Goal: Transaction & Acquisition: Purchase product/service

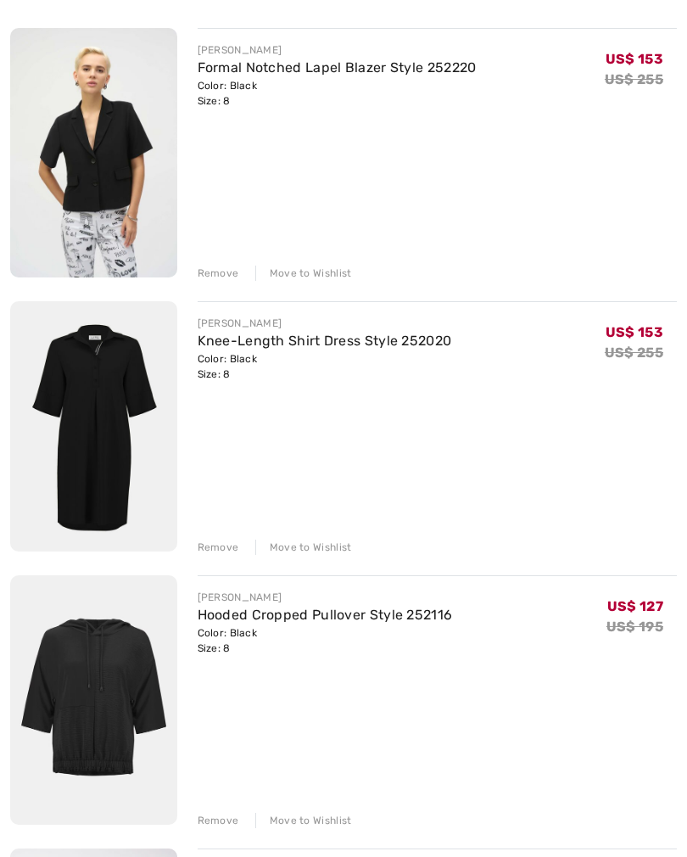
scroll to position [264, 0]
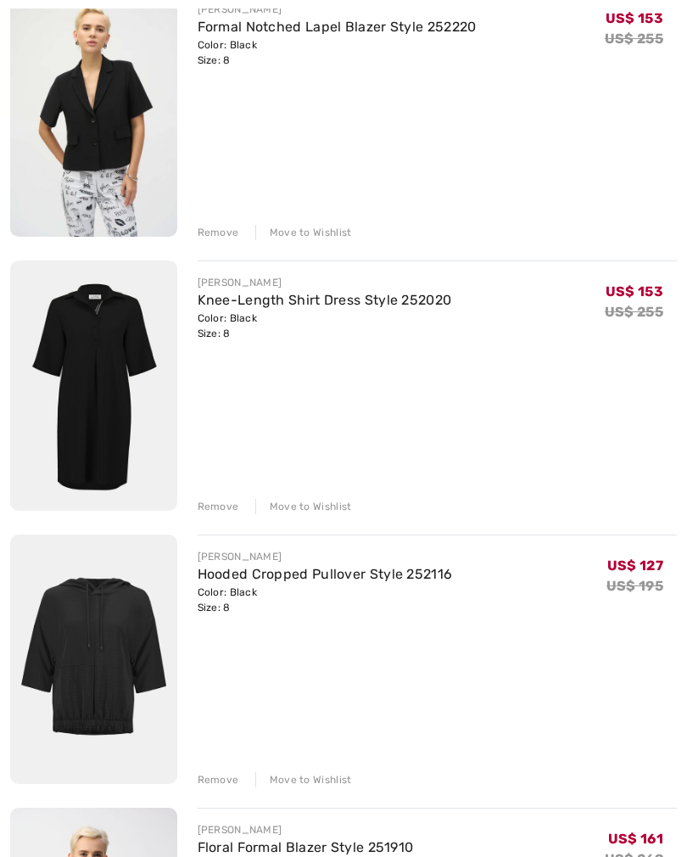
click at [222, 777] on div "Remove" at bounding box center [219, 779] width 42 height 15
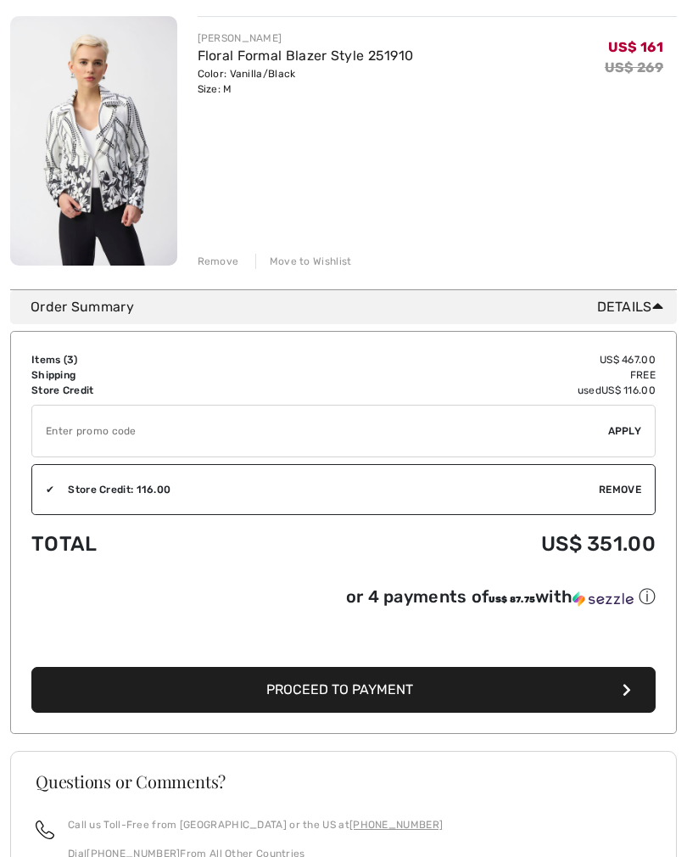
scroll to position [782, 0]
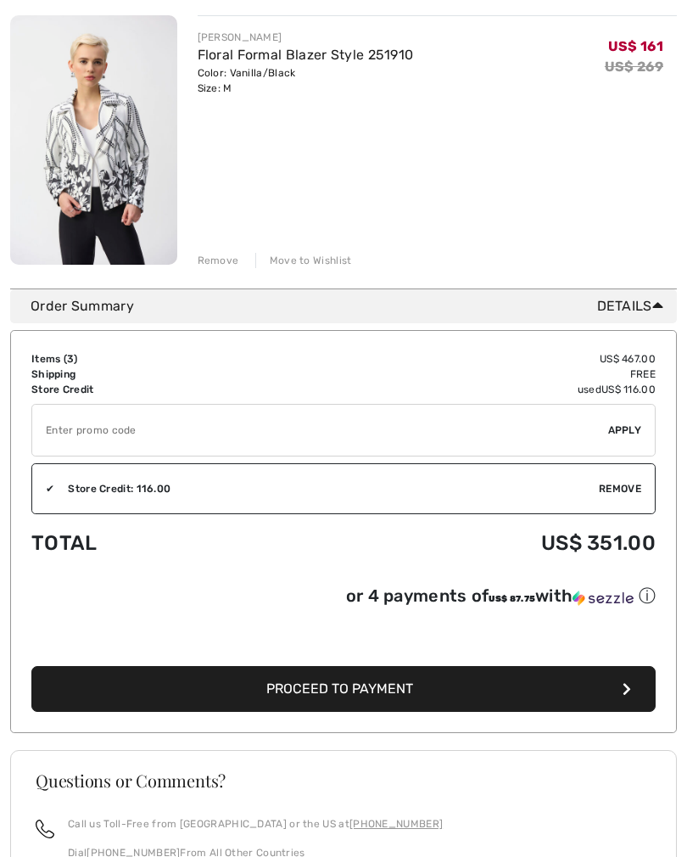
click at [483, 699] on button "Proceed to Payment" at bounding box center [343, 690] width 625 height 46
click at [631, 667] on button "Proceed to Payment" at bounding box center [343, 690] width 625 height 46
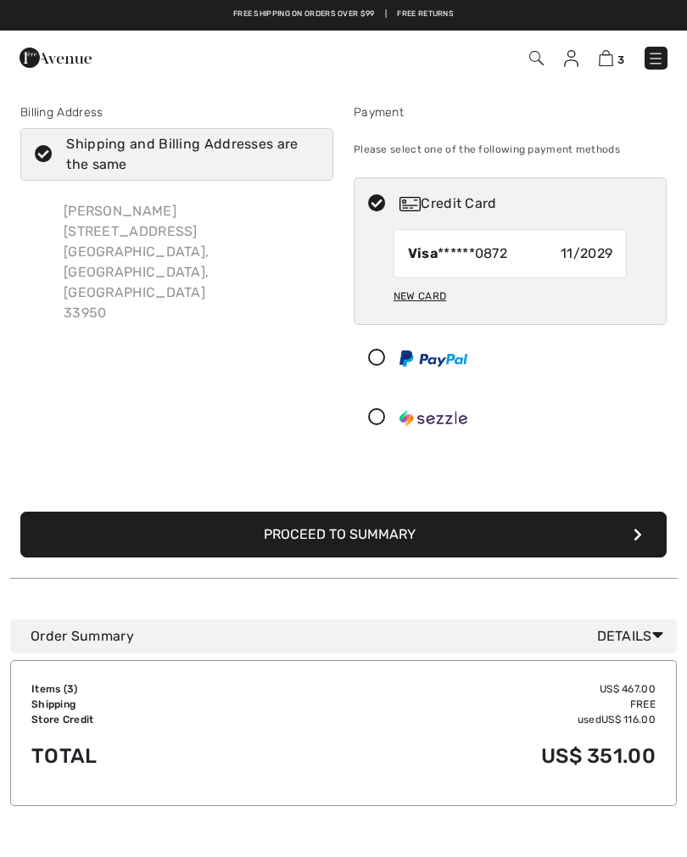
checkbox input "true"
click at [634, 539] on icon "submit" at bounding box center [638, 535] width 8 height 14
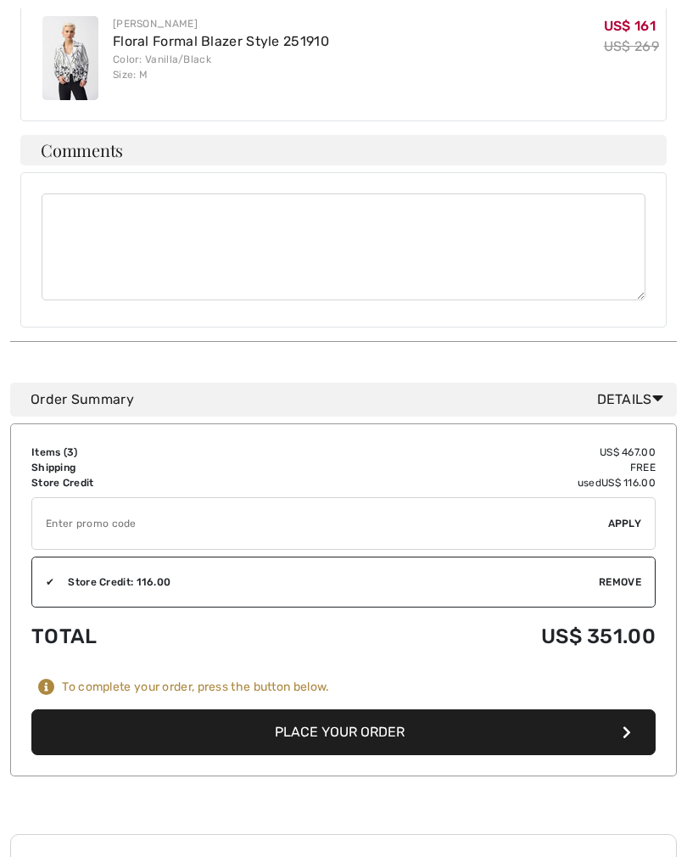
scroll to position [823, 0]
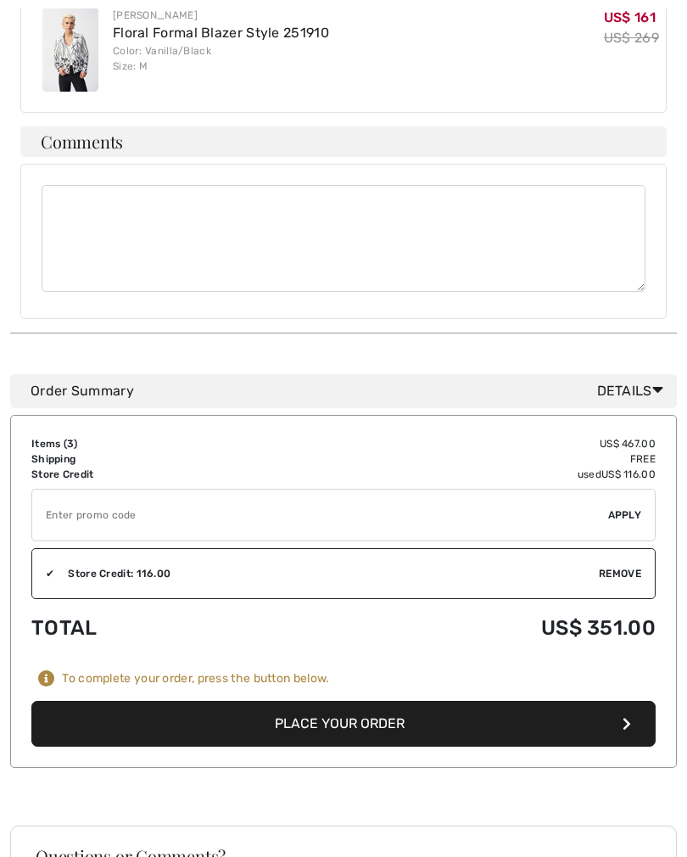
click at [333, 702] on button "Place Your Order" at bounding box center [343, 725] width 625 height 46
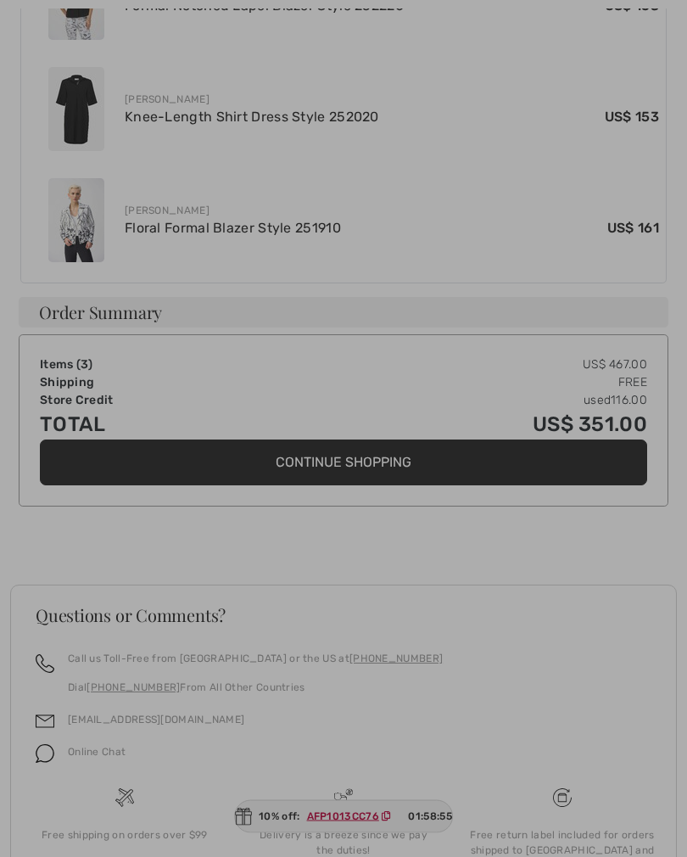
scroll to position [860, 0]
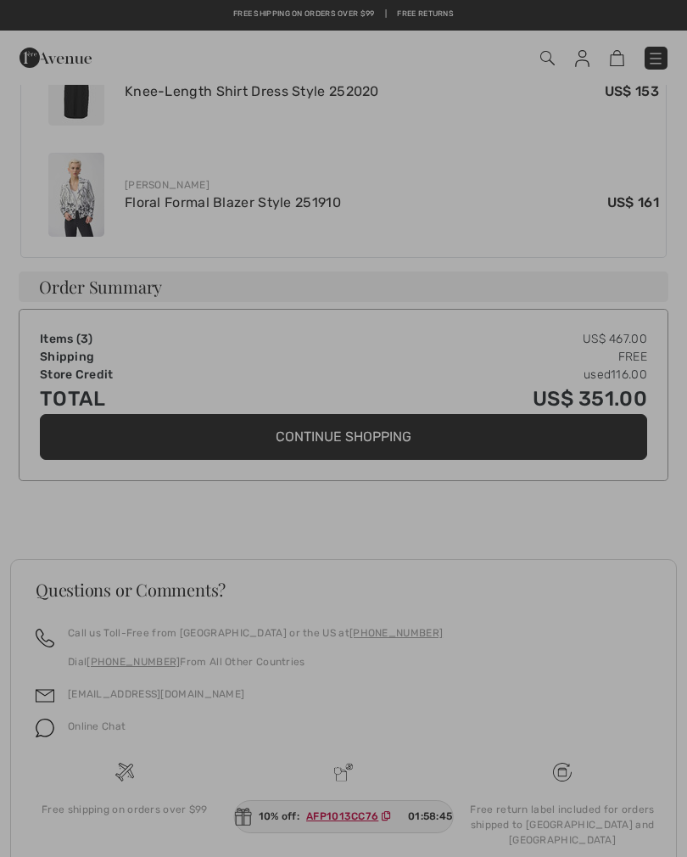
click at [339, 843] on div at bounding box center [343, 428] width 687 height 857
click at [336, 843] on div at bounding box center [343, 428] width 687 height 857
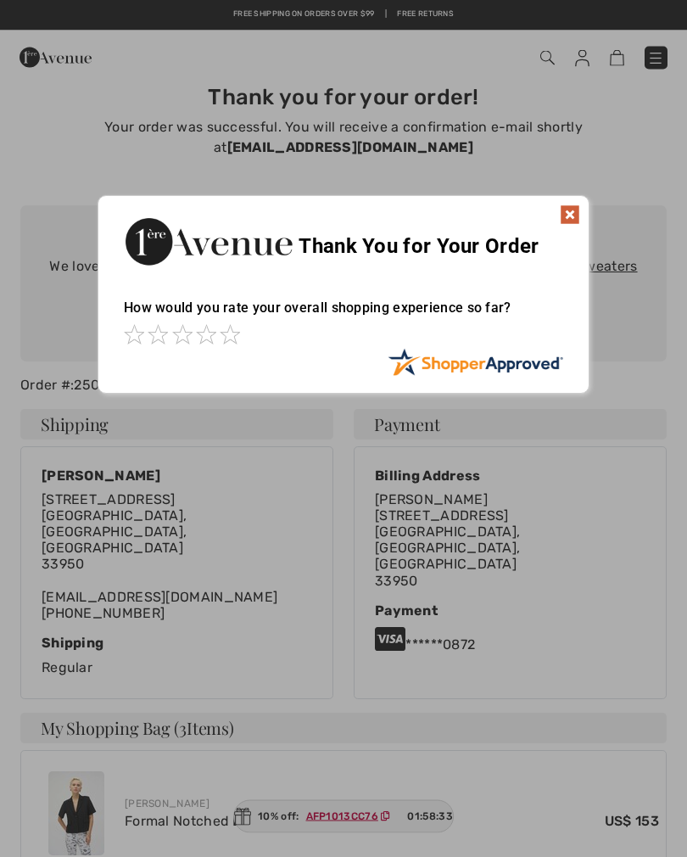
scroll to position [0, 0]
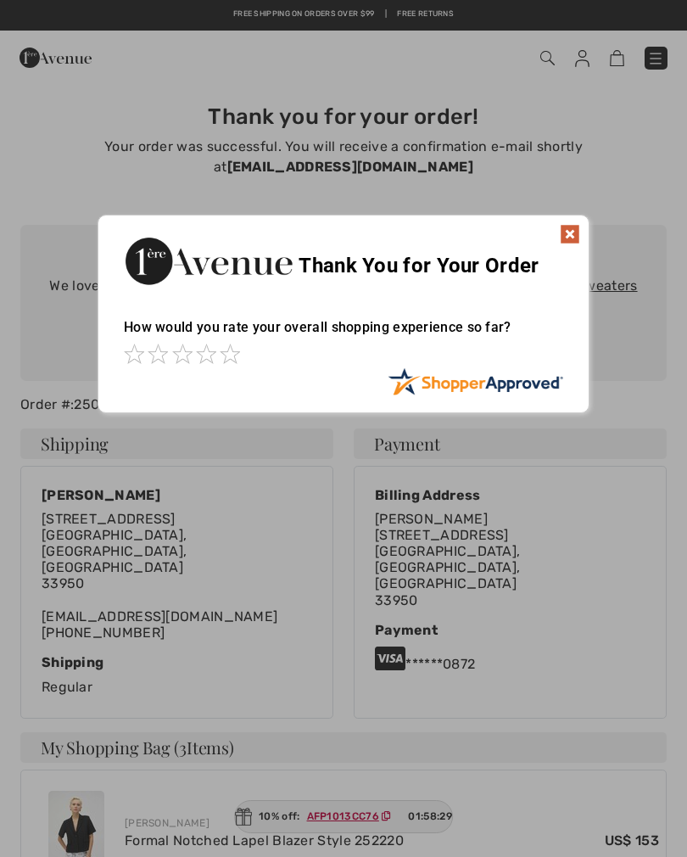
click at [568, 235] on img at bounding box center [570, 234] width 20 height 20
